Goal: Task Accomplishment & Management: Use online tool/utility

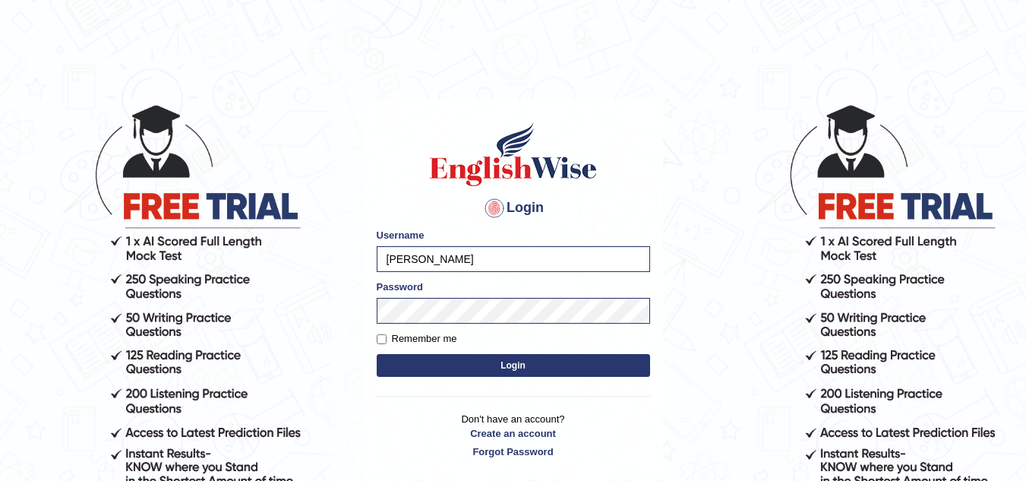
click at [559, 364] on button "Login" at bounding box center [513, 365] width 273 height 23
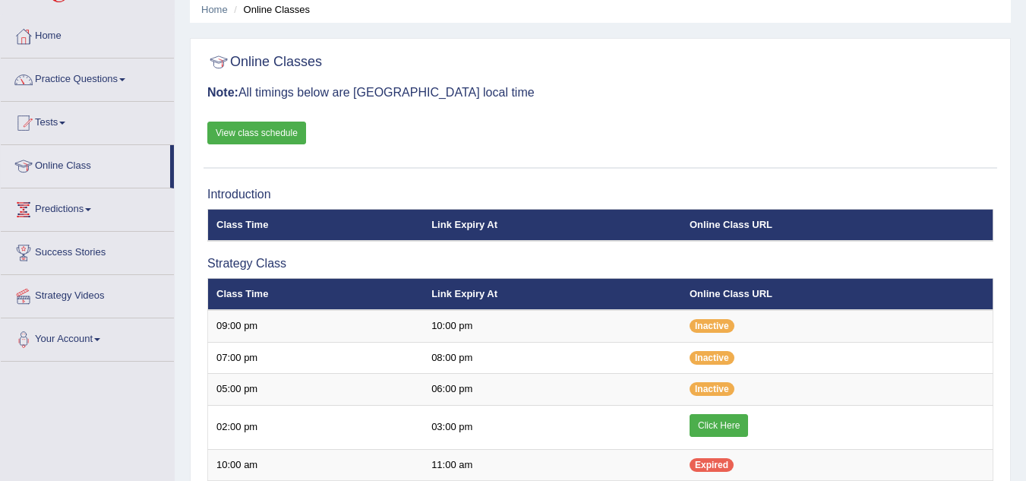
scroll to position [61, 0]
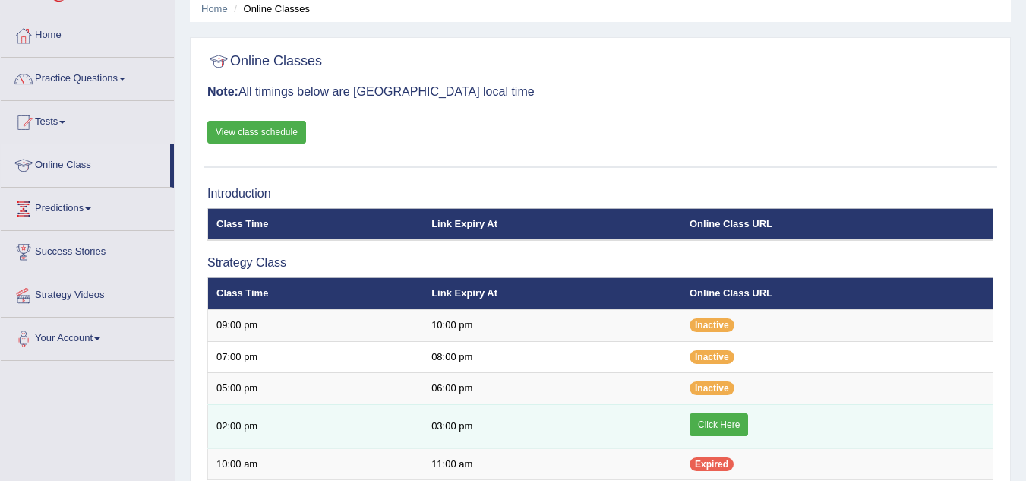
click at [725, 420] on link "Click Here" at bounding box center [718, 424] width 58 height 23
